Goal: Obtain resource: Download file/media

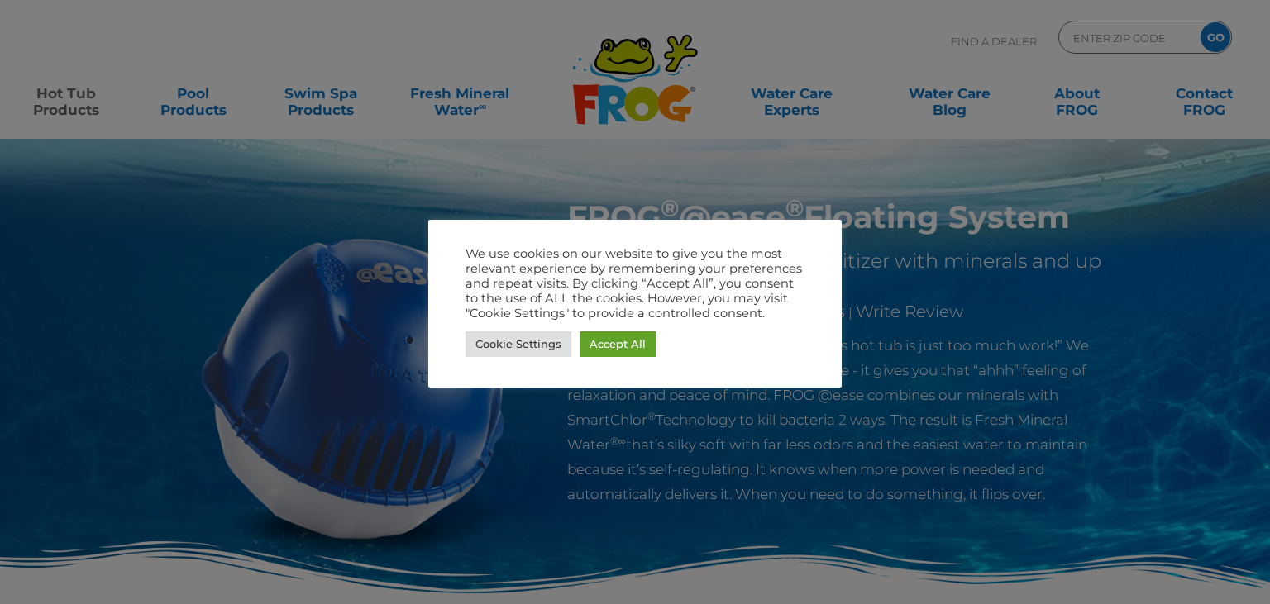
click at [813, 143] on div at bounding box center [635, 302] width 1270 height 604
click at [623, 338] on link "Accept All" at bounding box center [617, 344] width 76 height 26
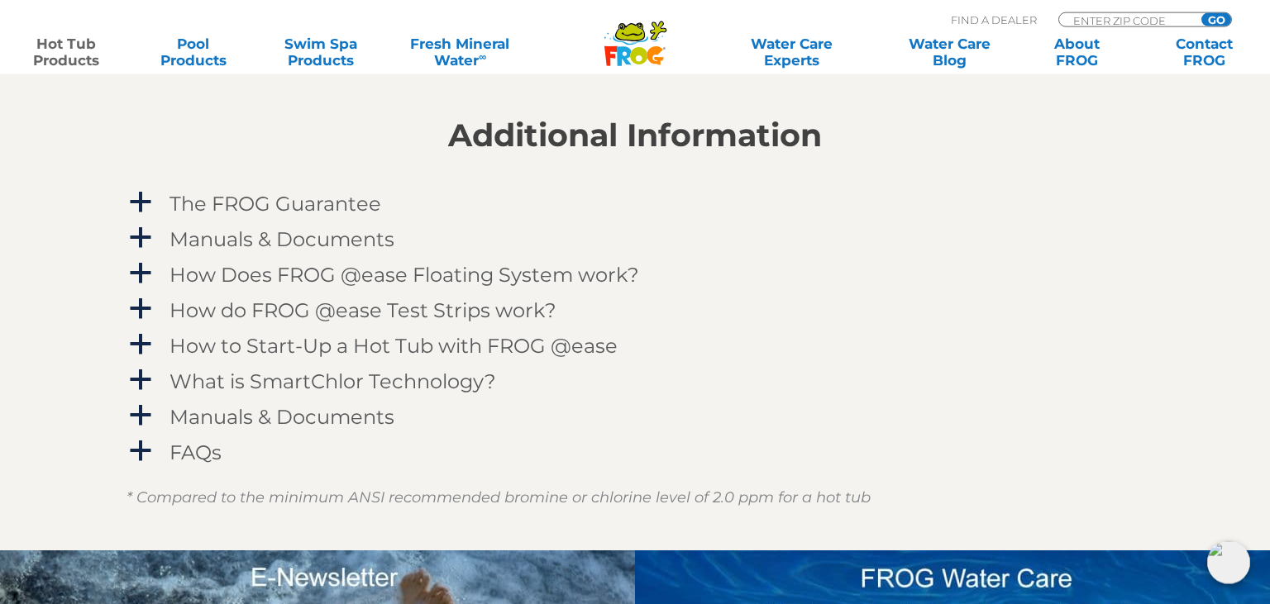
scroll to position [1651, 0]
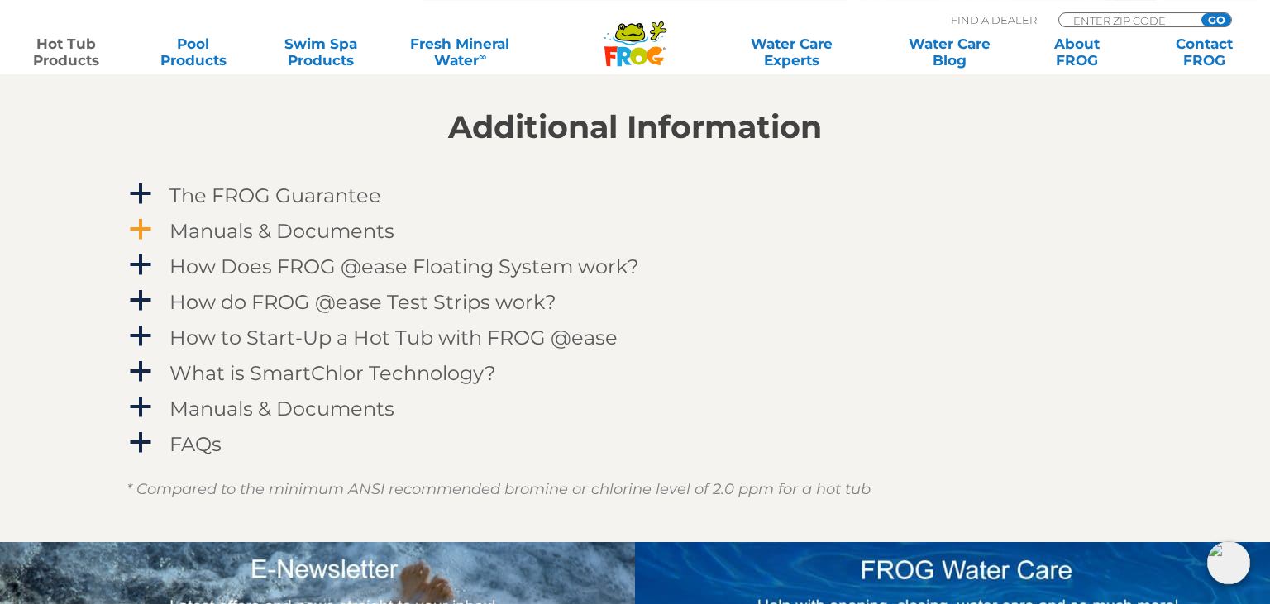
click at [143, 228] on span "a" at bounding box center [140, 229] width 25 height 25
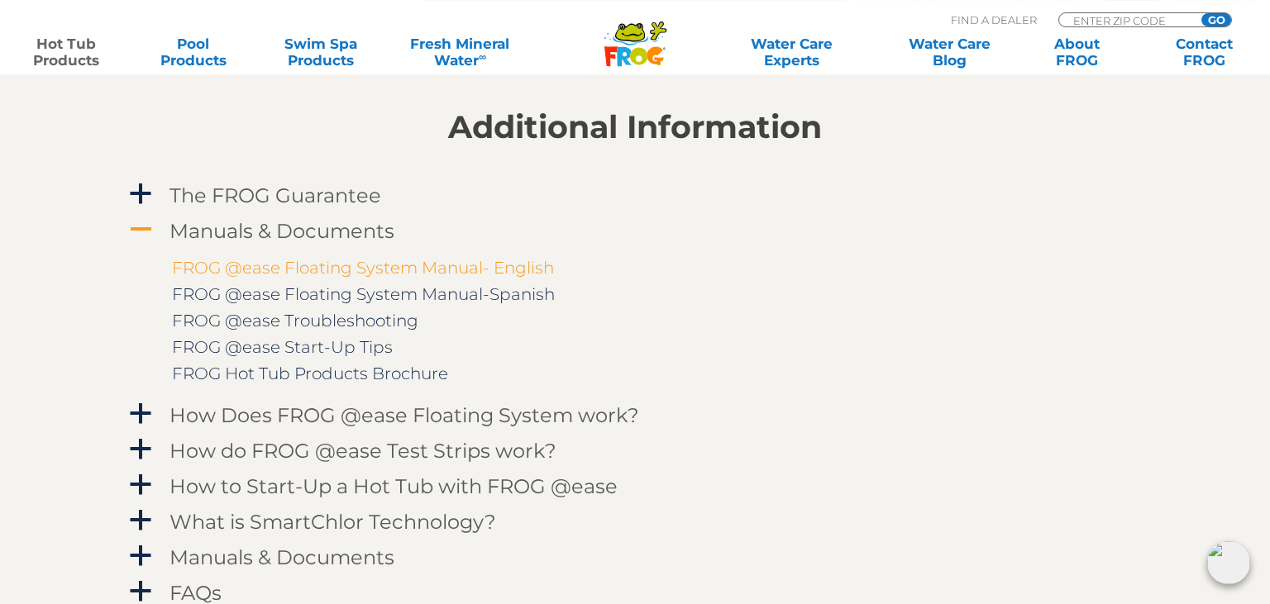
click at [317, 260] on link "FROG @ease Floating System Manual- English" at bounding box center [363, 268] width 382 height 20
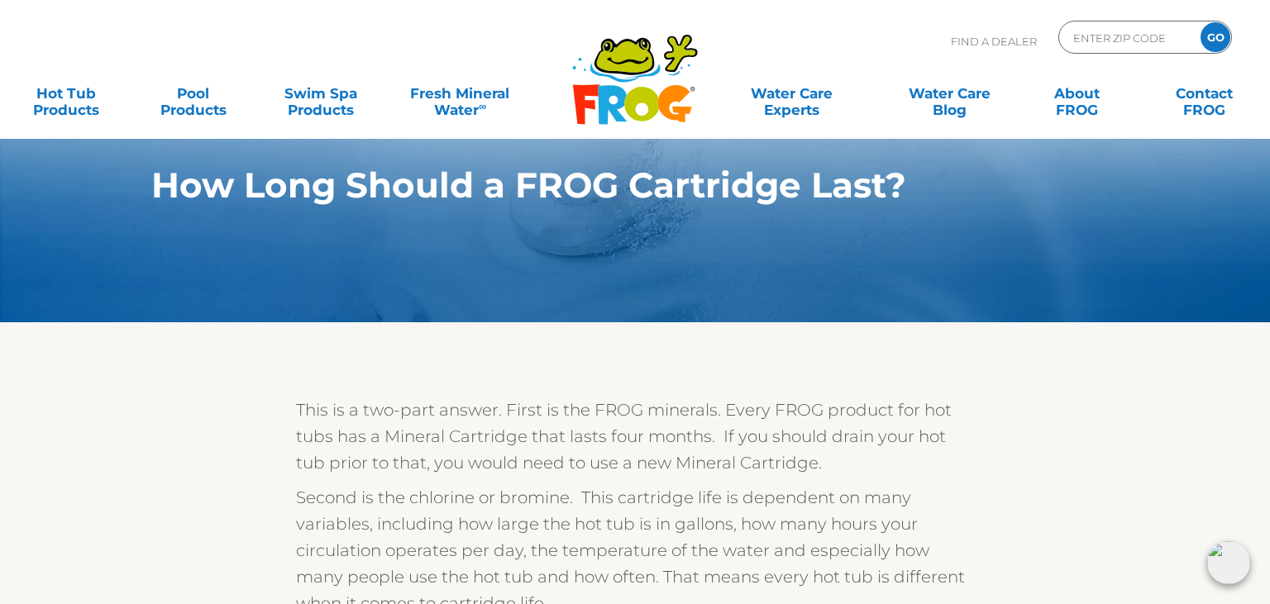
click at [806, 35] on div "Find A Dealer ENTER ZIP CODE GO" at bounding box center [635, 49] width 1237 height 56
